Goal: Check status: Check status

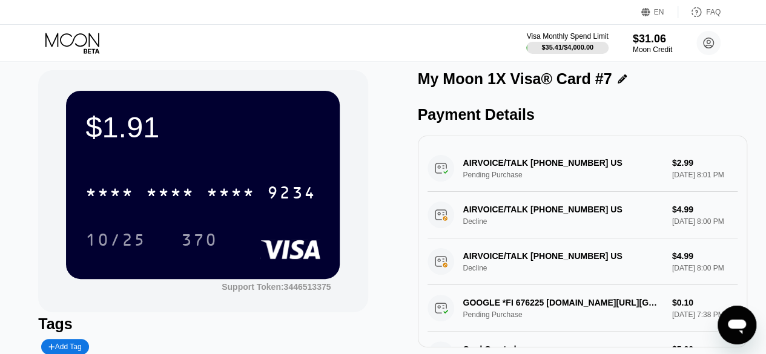
scroll to position [8, 0]
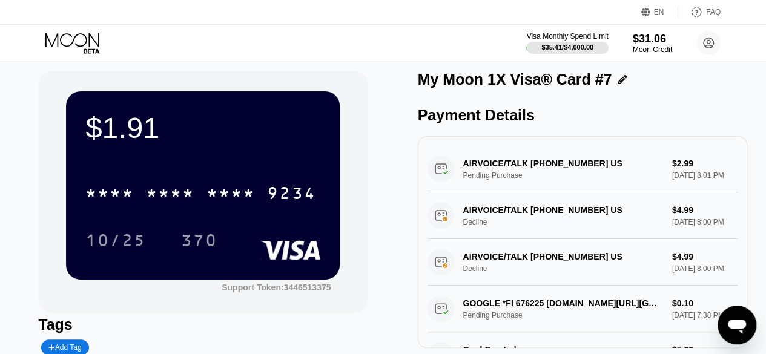
click at [189, 196] on div "* * * *" at bounding box center [170, 194] width 48 height 19
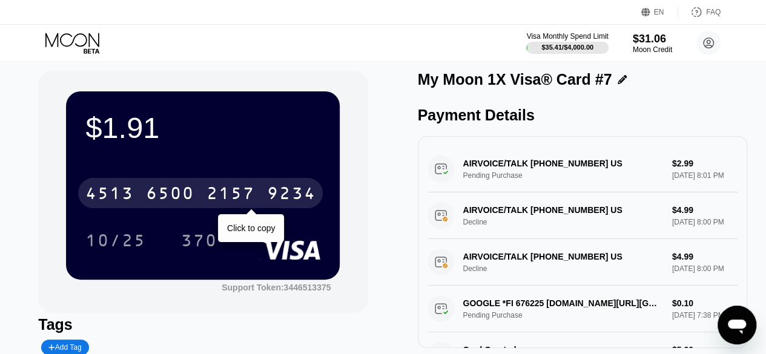
click at [76, 38] on icon at bounding box center [73, 43] width 56 height 21
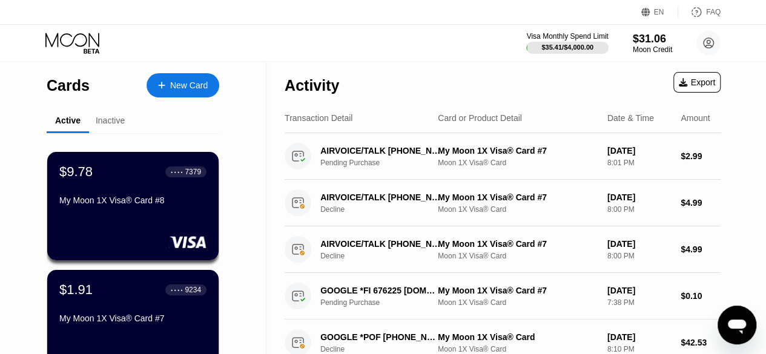
click at [140, 187] on div "$9.78 ● ● ● ● 7379 My Moon 1X Visa® Card #8" at bounding box center [132, 187] width 147 height 46
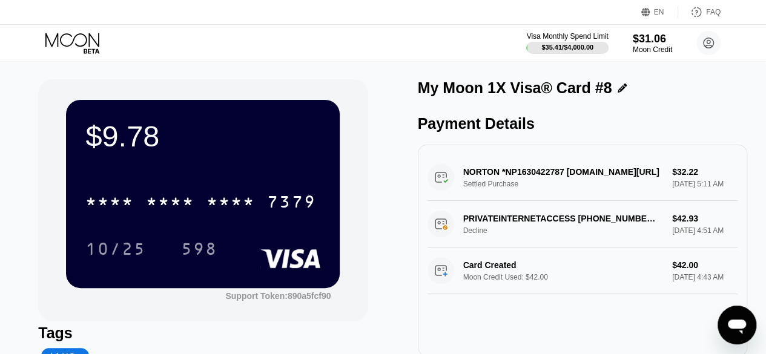
click at [246, 207] on div "* * * *" at bounding box center [230, 203] width 48 height 19
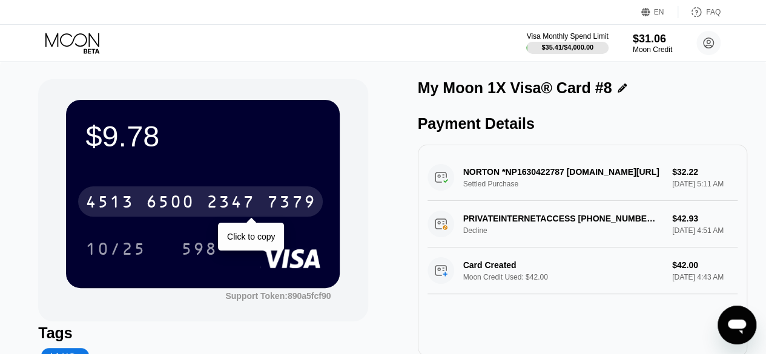
scroll to position [23, 0]
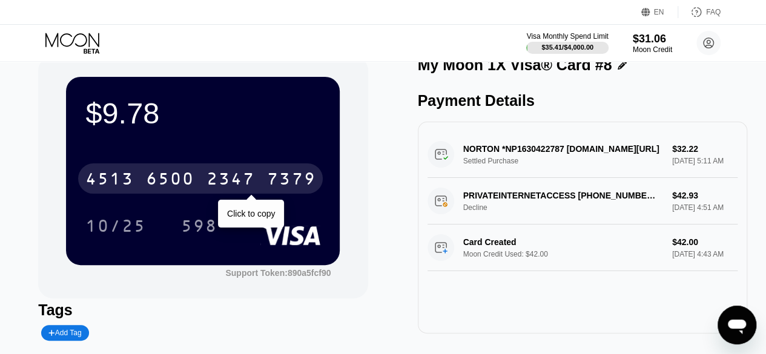
click at [373, 272] on div "$9.78 4513 6500 2347 7379 Click to copy 10/25 598 Support Token: 890a5fcf90 Tag…" at bounding box center [382, 220] width 689 height 329
click at [600, 15] on div "EN Language Select an item Save FAQ" at bounding box center [383, 12] width 766 height 25
click at [68, 42] on icon at bounding box center [73, 43] width 56 height 21
